Goal: Transaction & Acquisition: Purchase product/service

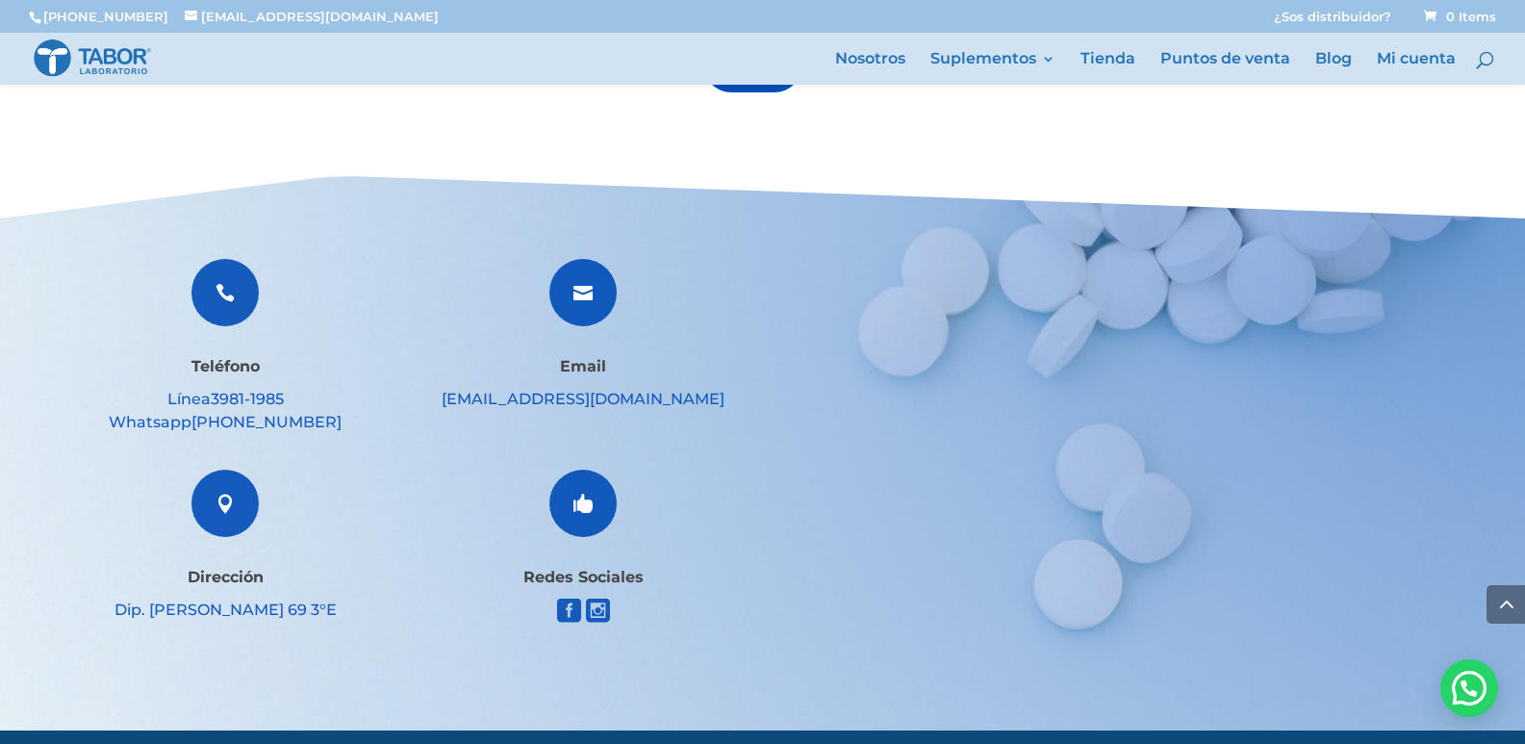
scroll to position [3369, 0]
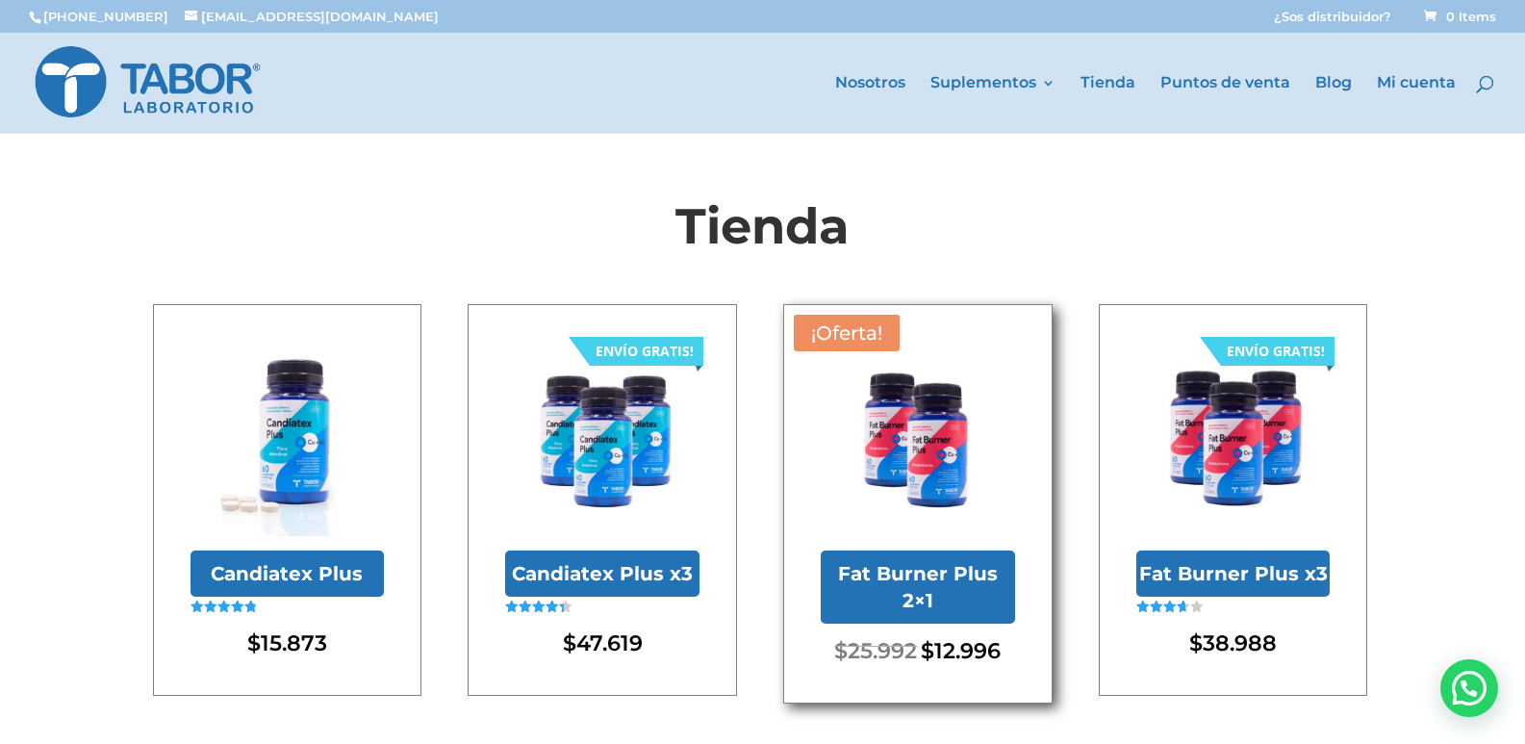
click at [915, 309] on li "¡Oferta! Fat Burner Plus 2×1 $ 25.992 Original price was: $25.992. $ 12.996 Cur…" at bounding box center [917, 503] width 269 height 399
click at [908, 386] on img at bounding box center [918, 439] width 194 height 194
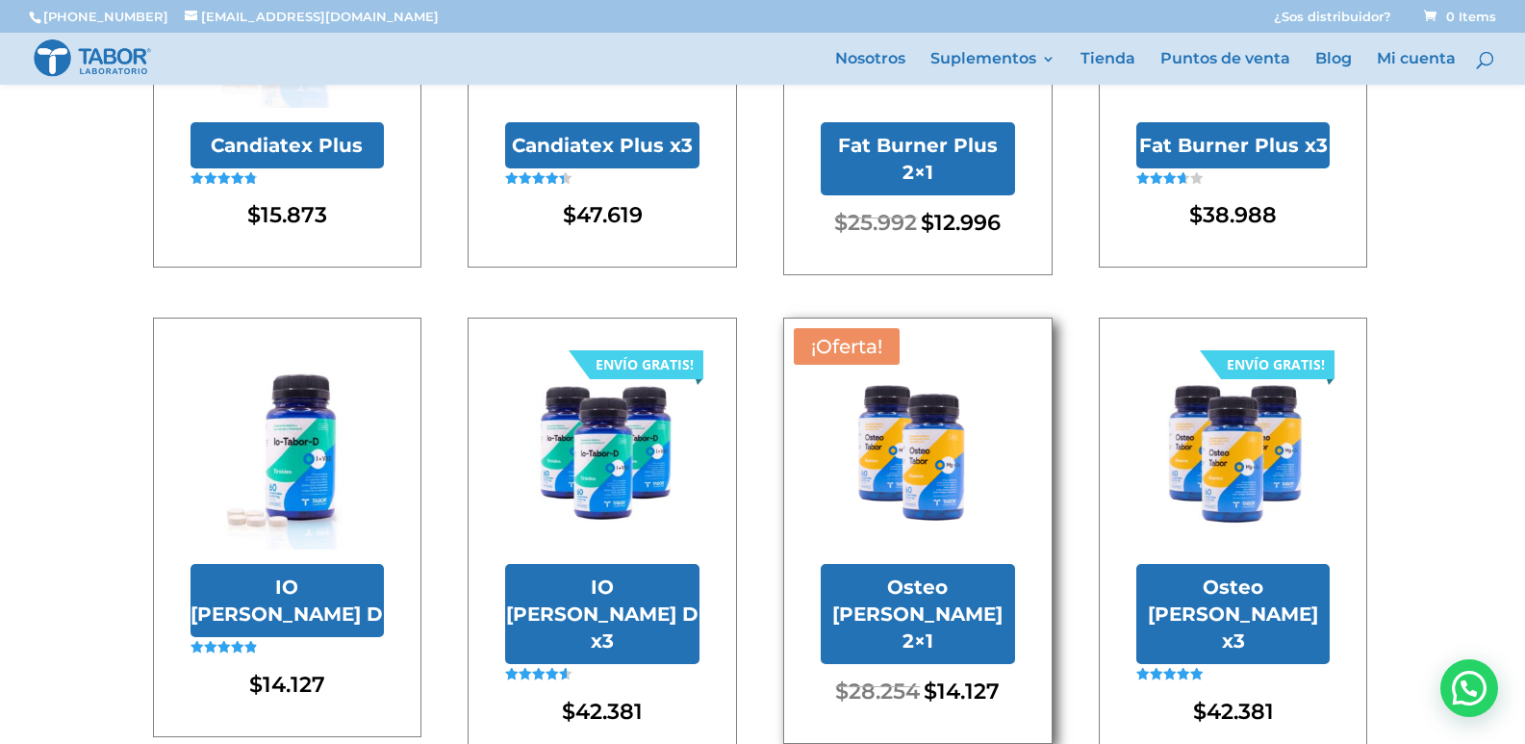
scroll to position [157, 0]
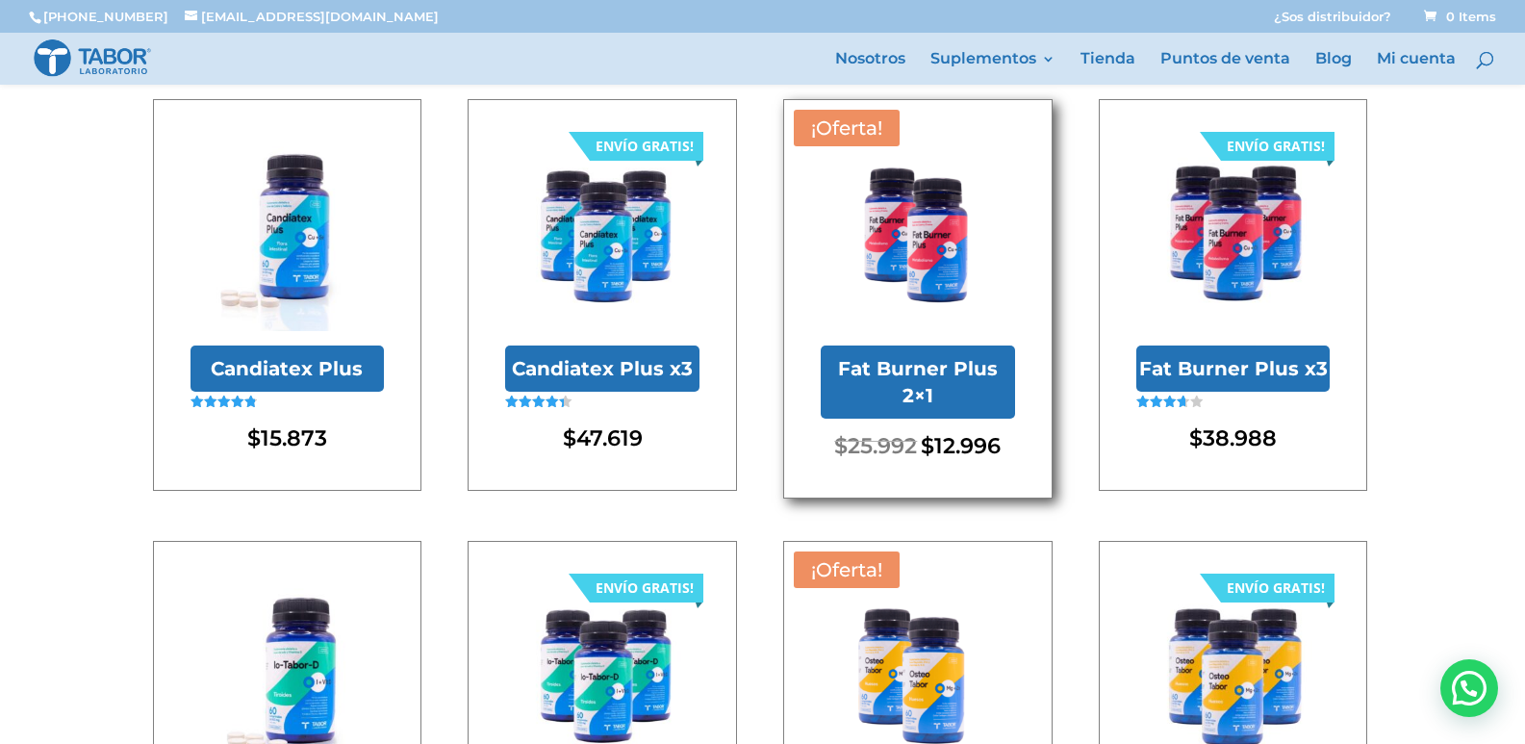
click at [971, 296] on img at bounding box center [918, 234] width 194 height 194
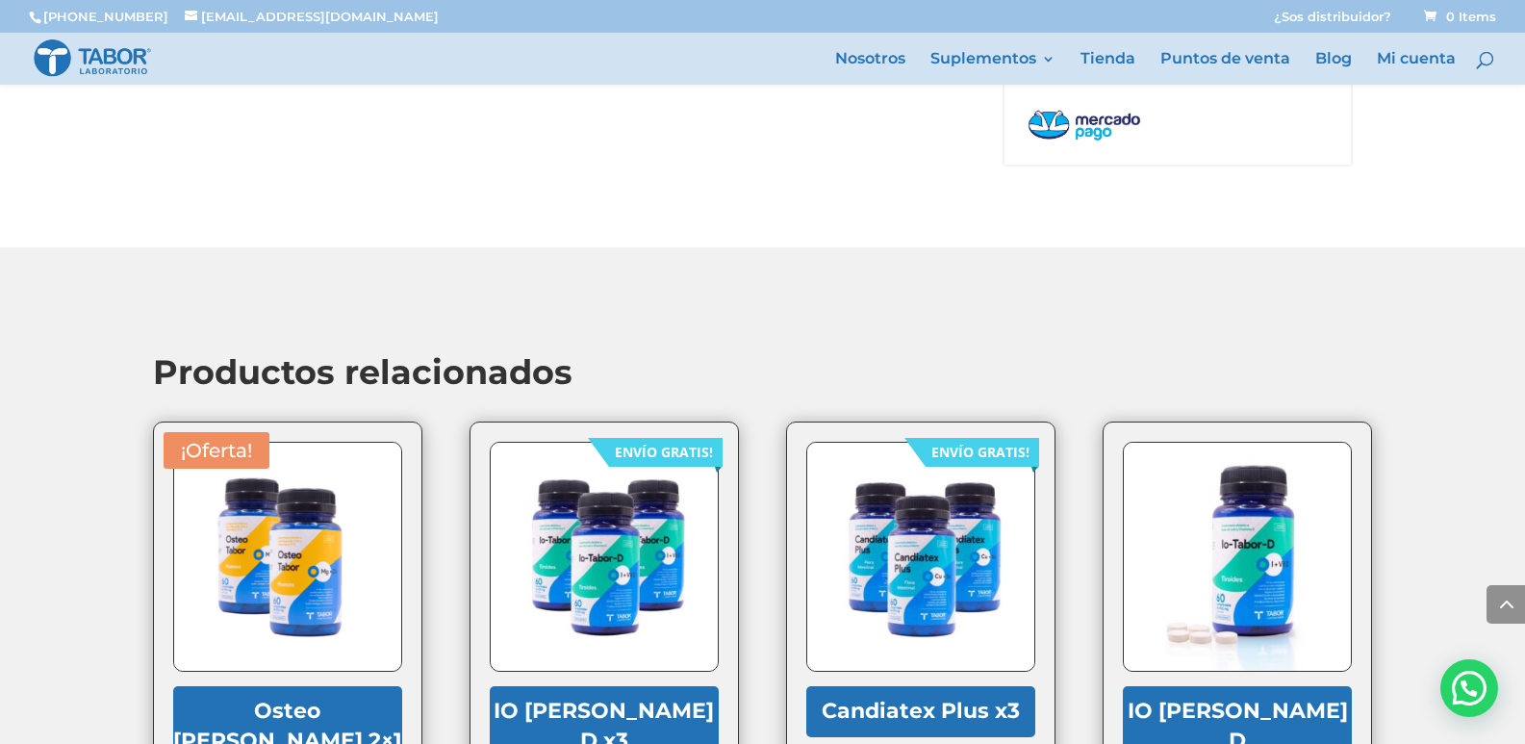
scroll to position [3176, 0]
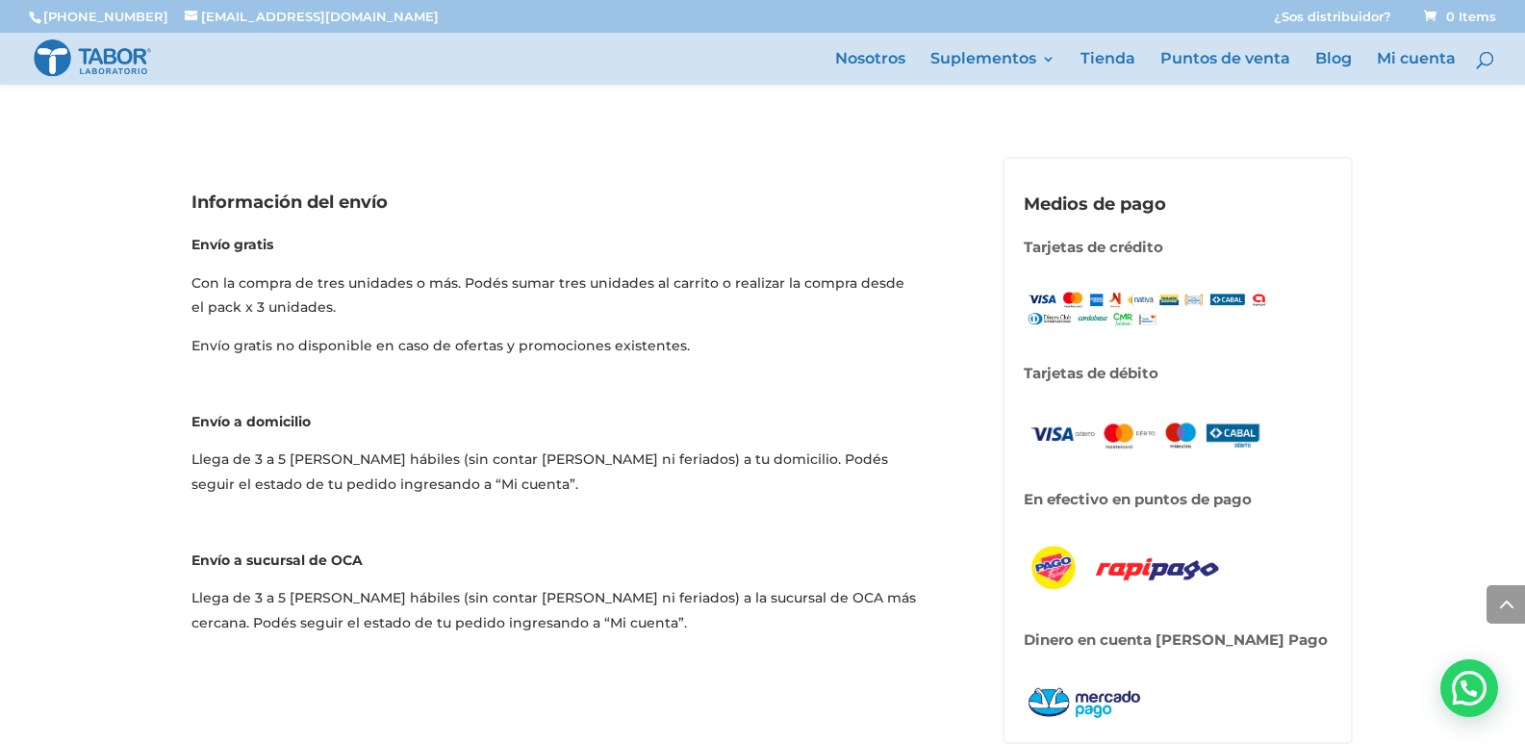
click at [92, 44] on img at bounding box center [92, 58] width 119 height 41
